Goal: Task Accomplishment & Management: Complete application form

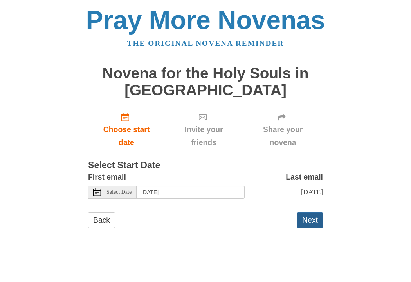
click at [314, 218] on button "Next" at bounding box center [310, 220] width 26 height 16
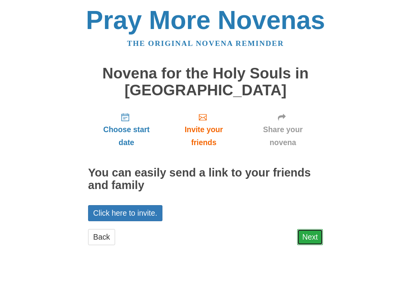
click at [310, 241] on link "Next" at bounding box center [310, 237] width 26 height 16
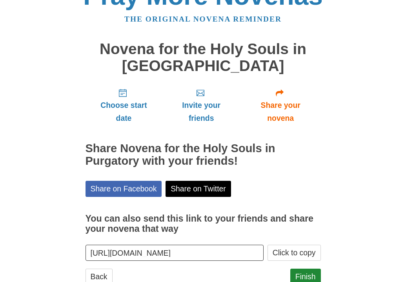
scroll to position [50, 0]
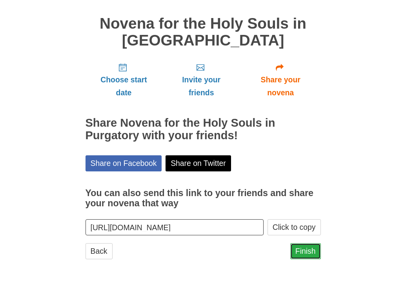
click at [306, 248] on link "Finish" at bounding box center [305, 251] width 31 height 16
